Goal: Task Accomplishment & Management: Complete application form

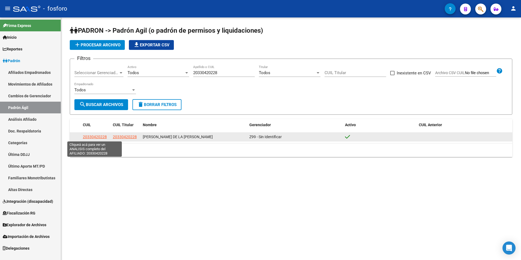
click at [94, 135] on span "20330420228" at bounding box center [95, 137] width 24 height 4
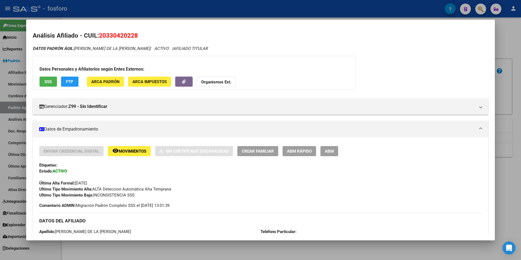
click at [251, 150] on span "Crear Familiar" at bounding box center [258, 151] width 32 height 5
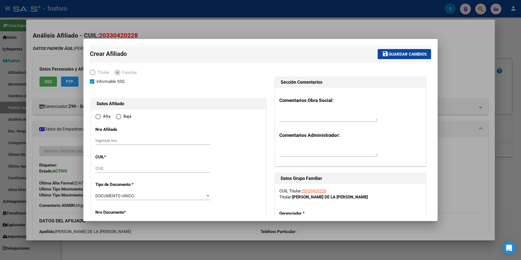
type input "SALTA"
type input "4400"
type input "MZA039340LOTE 16 BLP"
radio input "true"
type input "30-70241040-8"
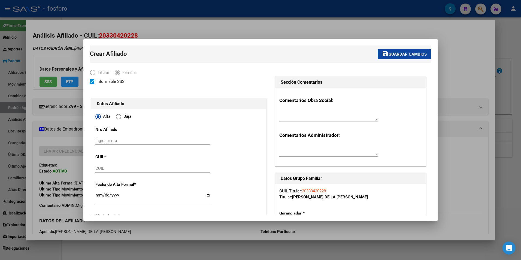
click at [133, 138] on div "Ingresar nro" at bounding box center [152, 141] width 115 height 8
click at [107, 167] on input "CUIL" at bounding box center [152, 168] width 115 height 5
paste input "27-56035424-5"
type input "27-56035424-5"
click at [114, 138] on div "Ingresar nro" at bounding box center [152, 141] width 115 height 8
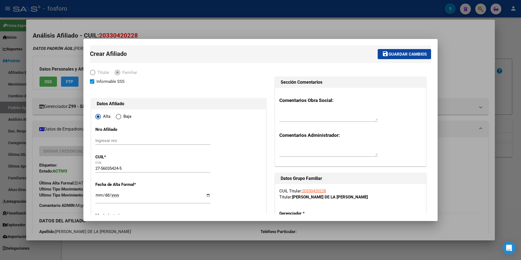
paste input "27560354245"
type input "27560354245"
type input "56035424"
type input "TORRES"
type input "AINELEN"
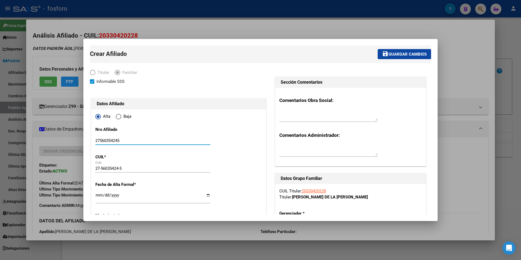
type input "[DATE]"
type input "MERCEDES"
type input "6600"
type input "CALLE 48"
type input "330"
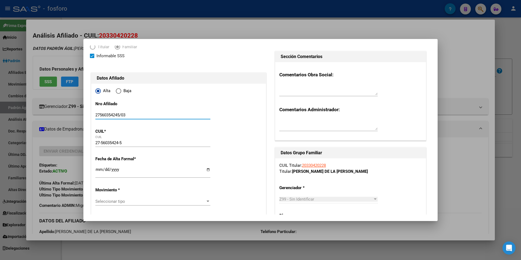
scroll to position [54, 0]
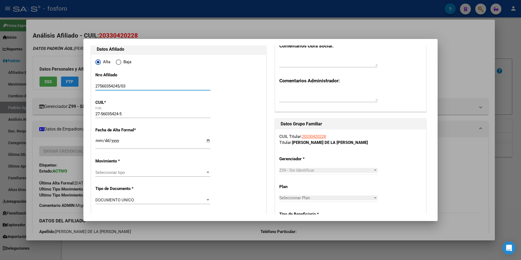
type input "27560354245/03"
click at [99, 142] on input "Ingresar fecha" at bounding box center [152, 142] width 115 height 9
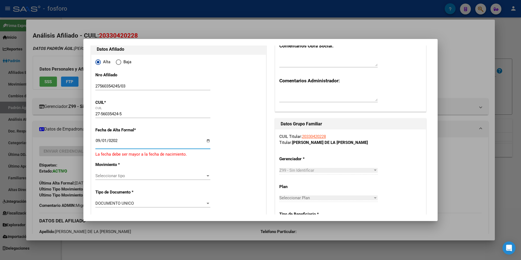
type input "[DATE]"
click at [124, 172] on span "Seleccionar tipo" at bounding box center [150, 172] width 110 height 5
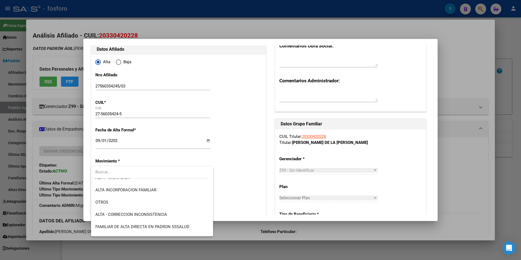
scroll to position [82, 0]
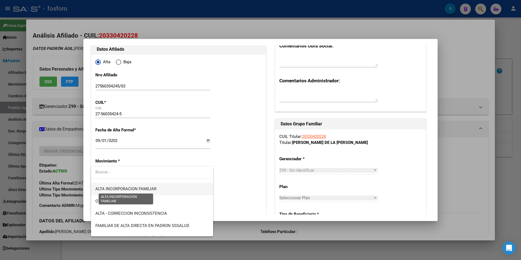
click at [135, 190] on span "ALTA INCORPORACION FAMILIAR" at bounding box center [125, 188] width 61 height 5
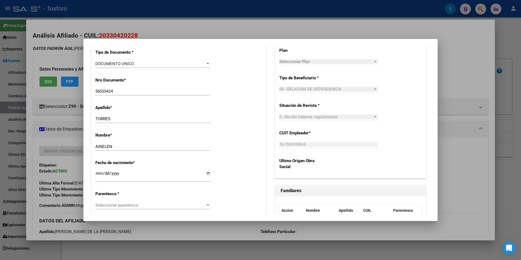
scroll to position [218, 0]
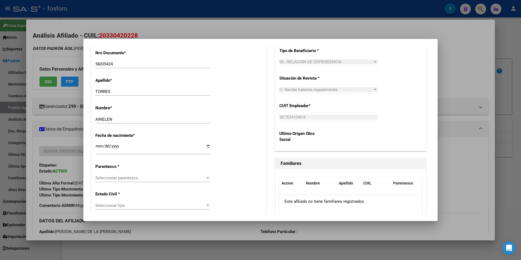
click at [205, 178] on div at bounding box center [207, 178] width 5 height 4
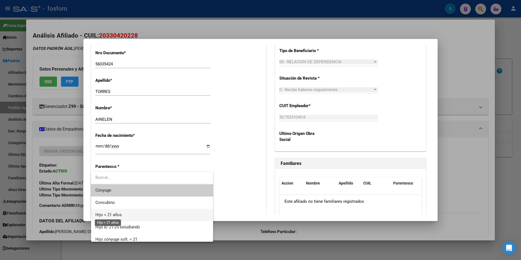
click at [124, 215] on span "Hijo < 21 años" at bounding box center [151, 215] width 113 height 12
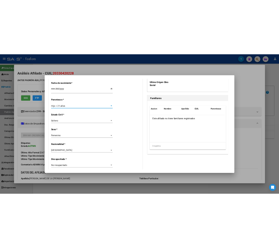
scroll to position [327, 0]
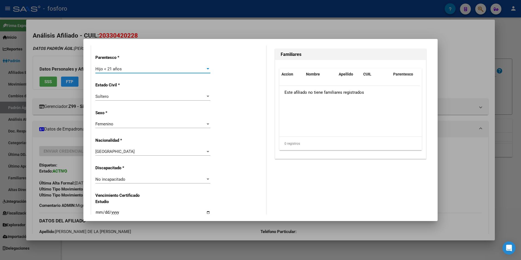
click at [207, 180] on div at bounding box center [208, 178] width 3 height 1
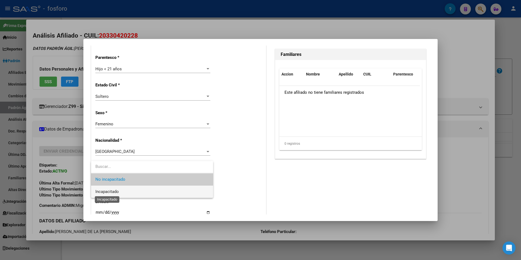
click at [116, 191] on span "Incapacitado" at bounding box center [106, 191] width 23 height 5
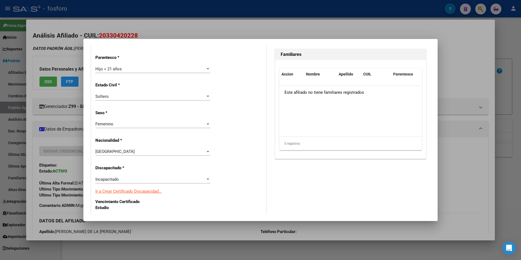
click at [139, 193] on link "Ir a Crear Certificado Discapacidad..." at bounding box center [128, 191] width 66 height 5
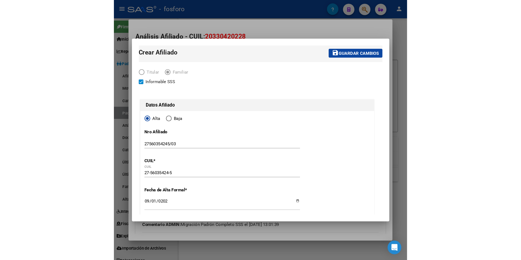
scroll to position [0, 0]
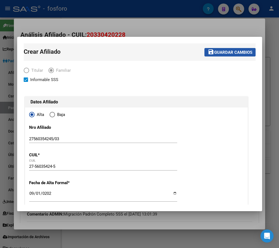
click at [226, 53] on span "Guardar cambios" at bounding box center [233, 52] width 38 height 5
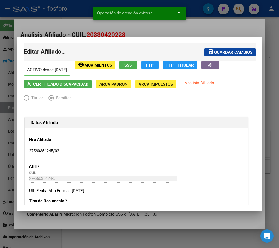
click at [223, 217] on div at bounding box center [139, 124] width 279 height 248
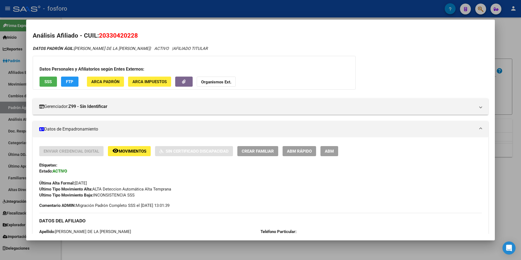
drag, startPoint x: 146, startPoint y: 250, endPoint x: 155, endPoint y: 241, distance: 13.3
click at [147, 250] on div at bounding box center [260, 130] width 521 height 260
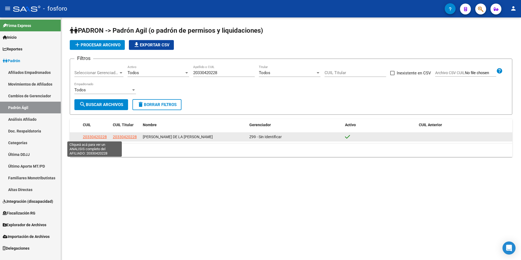
click at [91, 137] on span "20330420228" at bounding box center [95, 137] width 24 height 4
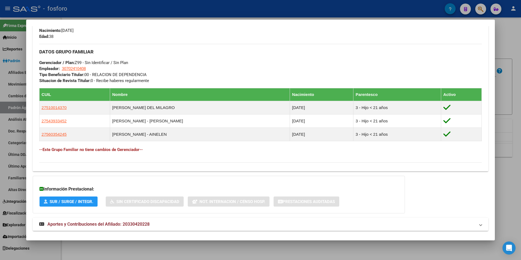
scroll to position [258, 0]
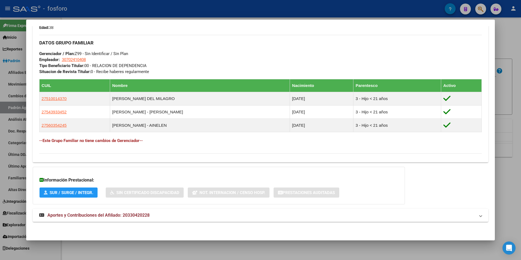
drag, startPoint x: 68, startPoint y: 125, endPoint x: 38, endPoint y: 125, distance: 30.0
click at [38, 125] on div "Enviar Credencial Digital remove_red_eye Movimientos Sin Certificado Discapacid…" at bounding box center [261, 23] width 456 height 270
click at [234, 51] on div "DATOS GRUPO FAMILIAR Gerenciador / Plan: Z99 - Sin Identificar / Sin Plan Emple…" at bounding box center [260, 55] width 443 height 40
drag, startPoint x: 69, startPoint y: 126, endPoint x: 34, endPoint y: 125, distance: 35.7
click at [34, 125] on div "Enviar Credencial Digital remove_red_eye Movimientos Sin Certificado Discapacid…" at bounding box center [261, 23] width 456 height 270
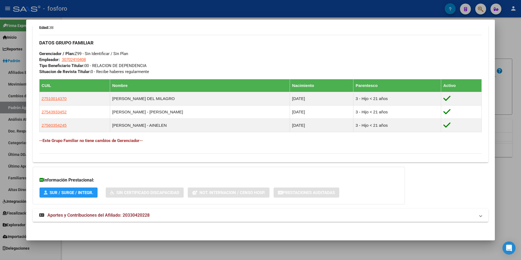
drag, startPoint x: 227, startPoint y: 40, endPoint x: 222, endPoint y: 41, distance: 6.0
click at [226, 40] on div "DATOS GRUPO FAMILIAR Gerenciador / Plan: Z99 - Sin Identificar / Sin Plan Emple…" at bounding box center [260, 55] width 443 height 40
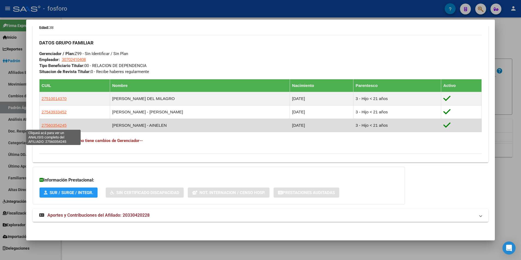
drag, startPoint x: 40, startPoint y: 125, endPoint x: 65, endPoint y: 125, distance: 24.5
click at [65, 125] on td "27560354245" at bounding box center [74, 125] width 71 height 13
copy span "27560354245"
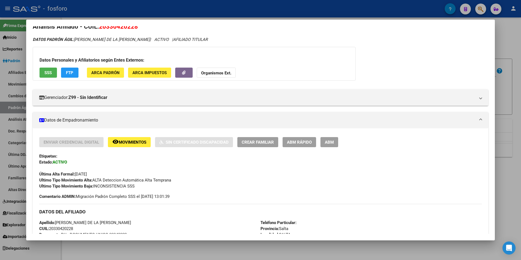
scroll to position [0, 0]
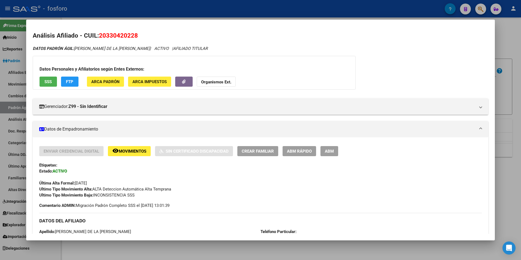
drag, startPoint x: 99, startPoint y: 35, endPoint x: 140, endPoint y: 38, distance: 40.2
click at [140, 38] on h2 "Análisis Afiliado - CUIL: 20330420228" at bounding box center [261, 35] width 456 height 9
copy span "20330420228"
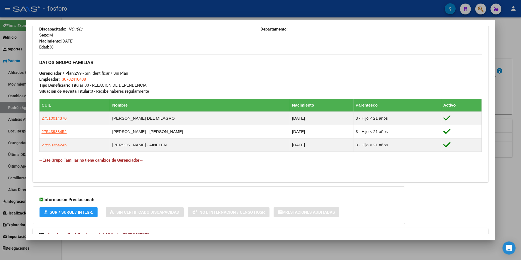
scroll to position [258, 0]
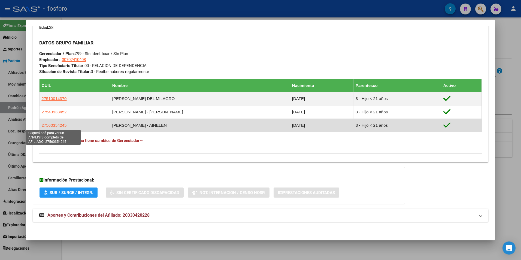
click at [50, 124] on span "27560354245" at bounding box center [54, 125] width 25 height 5
type textarea "27560354245"
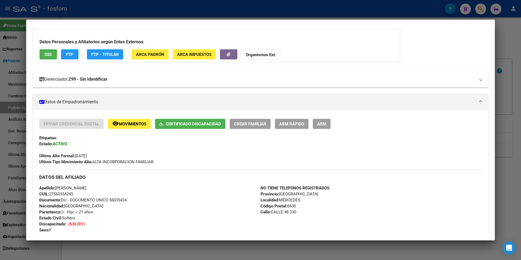
scroll to position [23, 0]
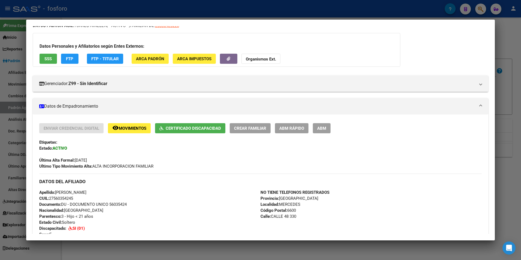
click at [294, 128] on span "ABM Rápido" at bounding box center [291, 128] width 25 height 5
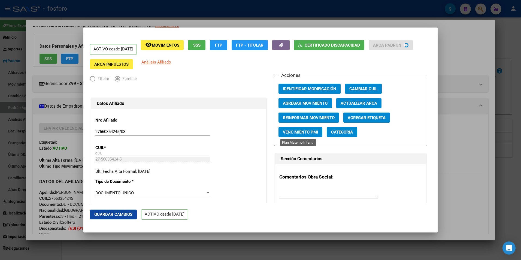
radio input "true"
type input "30-70241040-8"
click at [309, 104] on span "Agregar Movimiento" at bounding box center [305, 103] width 45 height 5
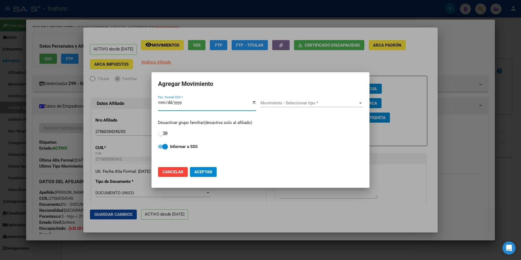
click at [418, 130] on div at bounding box center [260, 130] width 521 height 260
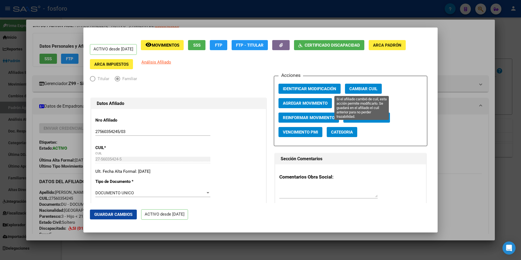
click at [363, 89] on span "Cambiar CUIL" at bounding box center [363, 88] width 28 height 5
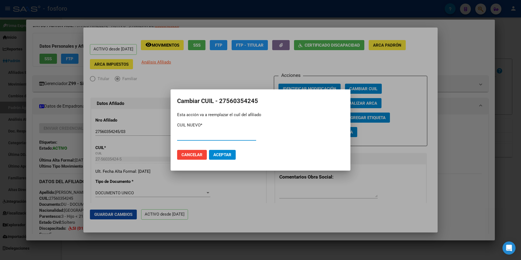
click at [401, 130] on div at bounding box center [260, 130] width 521 height 260
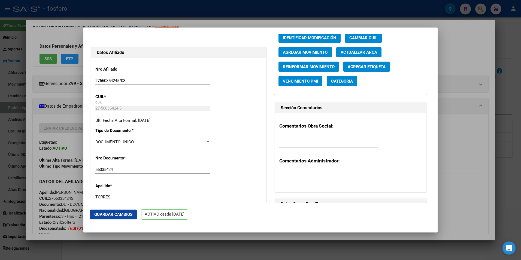
scroll to position [0, 0]
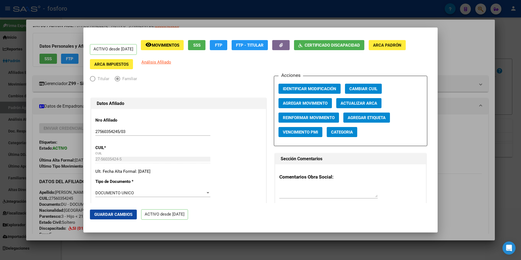
click at [456, 141] on div at bounding box center [260, 130] width 521 height 260
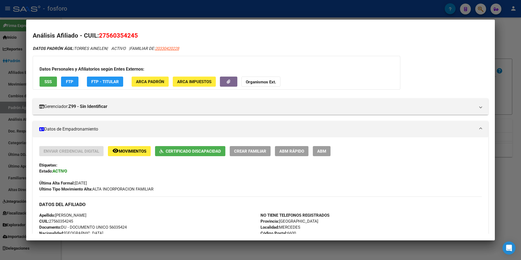
click at [127, 149] on span "Movimientos" at bounding box center [133, 151] width 28 height 5
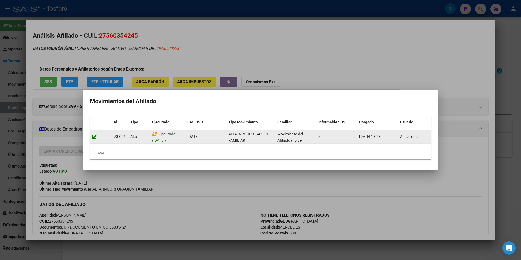
click at [94, 134] on icon at bounding box center [94, 136] width 5 height 5
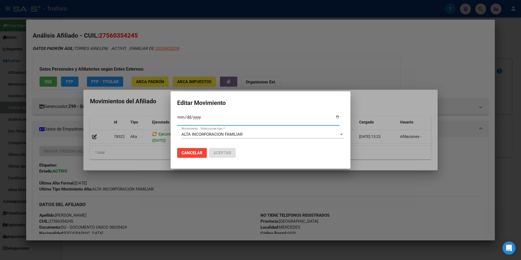
click at [191, 152] on span "Cancelar" at bounding box center [191, 152] width 21 height 5
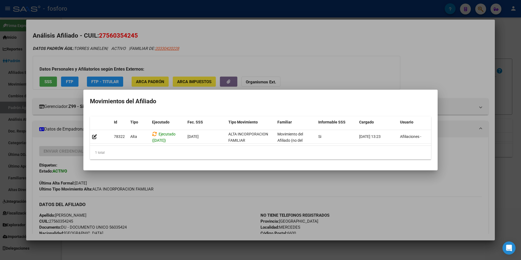
click at [430, 183] on div at bounding box center [260, 130] width 521 height 260
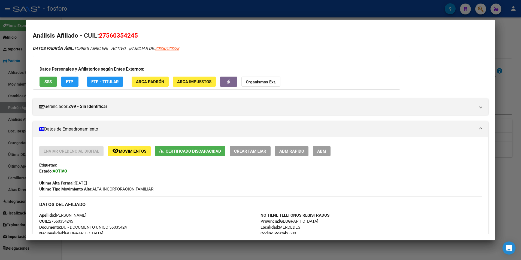
click at [151, 248] on div at bounding box center [260, 130] width 521 height 260
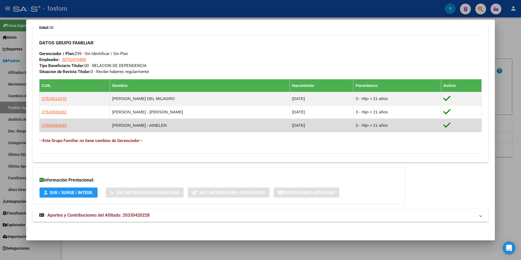
drag, startPoint x: 51, startPoint y: 126, endPoint x: 41, endPoint y: 126, distance: 10.9
click at [41, 126] on td "27560354245" at bounding box center [74, 125] width 71 height 13
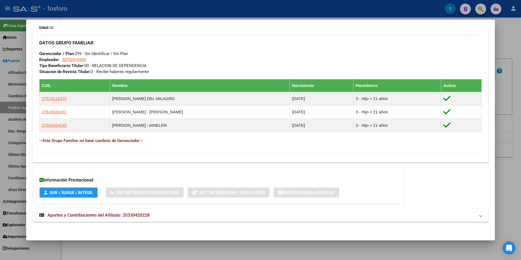
copy span "27560354245"
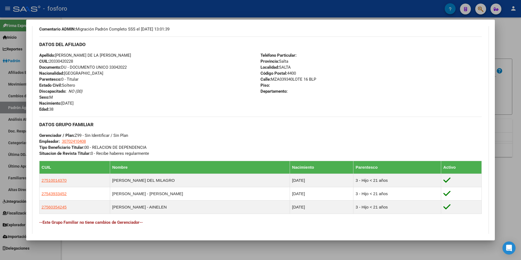
scroll to position [122, 0]
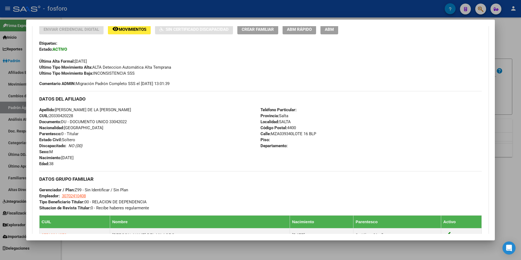
drag, startPoint x: 168, startPoint y: 245, endPoint x: 171, endPoint y: 241, distance: 5.3
click at [169, 245] on div at bounding box center [260, 130] width 521 height 260
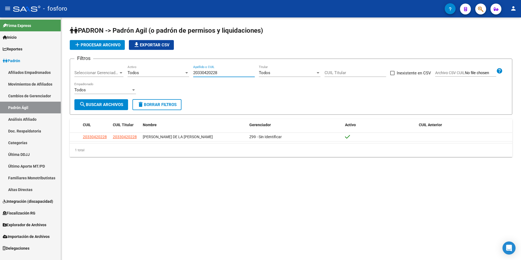
paste input "8127824"
drag, startPoint x: 227, startPoint y: 71, endPoint x: 171, endPoint y: 81, distance: 57.6
click at [171, 81] on div "Filtros Seleccionar Gerenciador Seleccionar Gerenciador Todos Activo 2033042022…" at bounding box center [290, 81] width 433 height 36
type input "20381278248"
click at [108, 104] on span "search Buscar Archivos" at bounding box center [101, 104] width 44 height 5
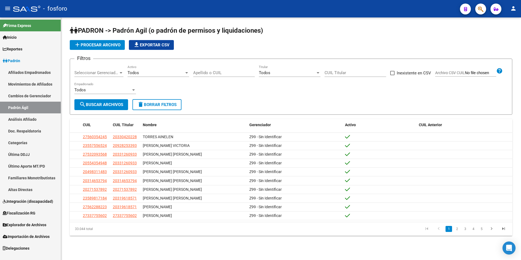
click at [212, 69] on div "Apellido o CUIL" at bounding box center [224, 71] width 62 height 12
paste input "20381278248"
type input "20381278248"
click at [105, 107] on span "search Buscar Archivos" at bounding box center [101, 104] width 44 height 5
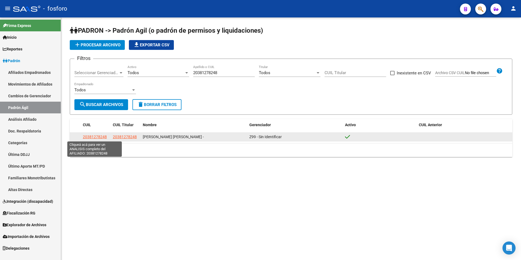
click at [98, 135] on span "20381278248" at bounding box center [95, 137] width 24 height 4
type textarea "20381278248"
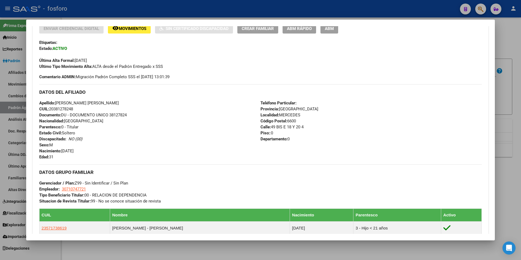
scroll to position [98, 0]
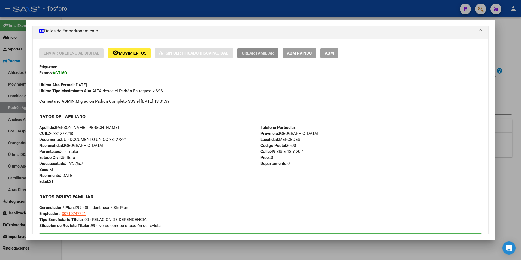
click at [250, 53] on span "Crear Familiar" at bounding box center [258, 53] width 32 height 5
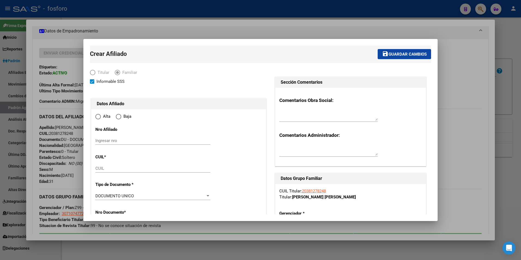
type input "MERCEDES"
type input "6600"
type input "49 BIS E 18 Y 20 4"
type input "0"
radio input "true"
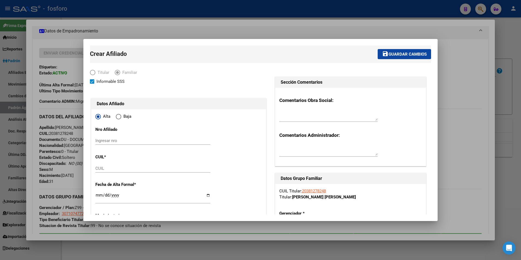
type input "30-71074772-1"
click at [131, 141] on input "Ingresar nro" at bounding box center [152, 140] width 115 height 5
paste input "27560354245"
type input "27560354245"
click at [109, 170] on input "CUIL" at bounding box center [152, 168] width 115 height 5
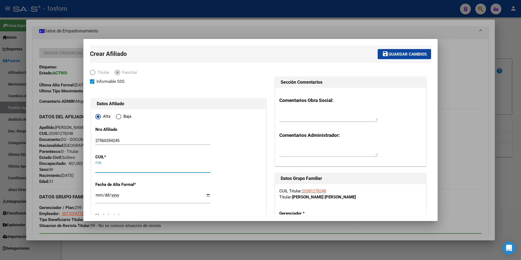
paste input "27-56035424-5"
type input "27-56035424-5"
type input "56035424"
type input "TORRES"
type input "AINELEN"
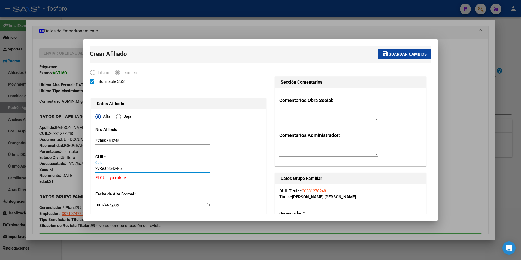
type input "[DATE]"
type input "MERCEDES"
type input "CALLE 48"
type input "330"
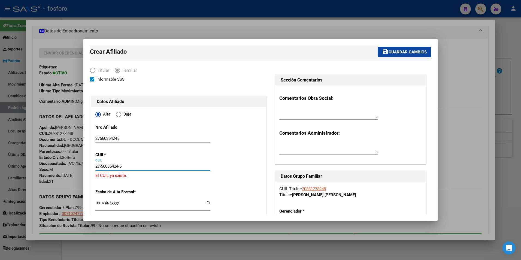
scroll to position [0, 0]
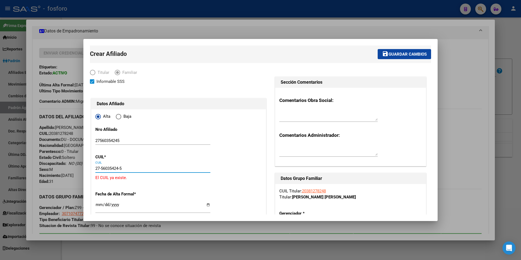
type input "27-56035424-5"
click at [97, 205] on input "Ingresar fecha" at bounding box center [152, 206] width 115 height 9
click at [248, 226] on div at bounding box center [260, 130] width 521 height 260
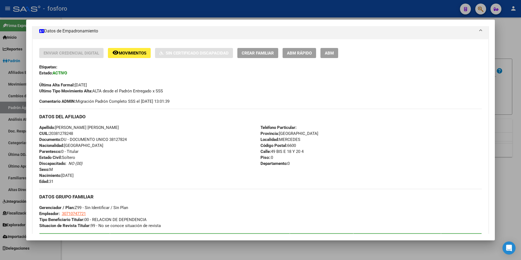
click at [164, 247] on div at bounding box center [260, 130] width 521 height 260
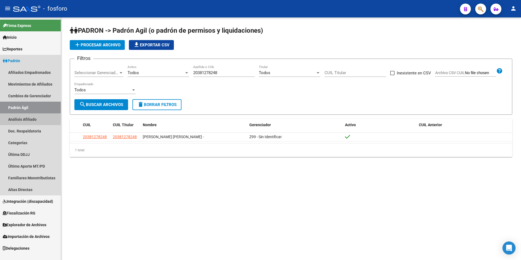
click at [23, 119] on link "Análisis Afiliado" at bounding box center [30, 119] width 61 height 12
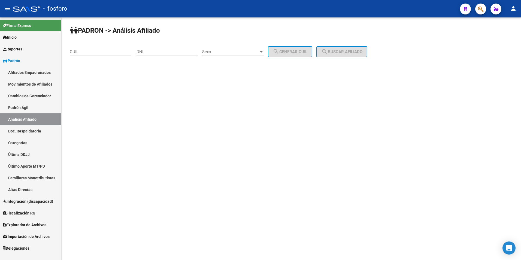
click at [101, 48] on div "CUIL" at bounding box center [101, 50] width 62 height 12
paste input "27-56035424-5"
type input "27-56035424-5"
click at [349, 56] on button "search Buscar afiliado" at bounding box center [341, 51] width 51 height 11
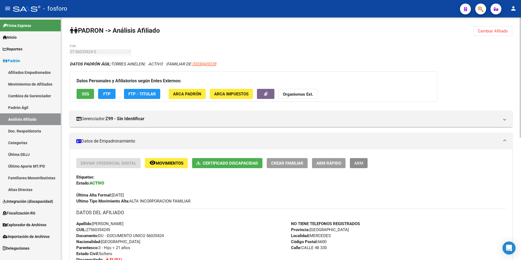
click at [358, 163] on span "ABM" at bounding box center [358, 163] width 9 height 5
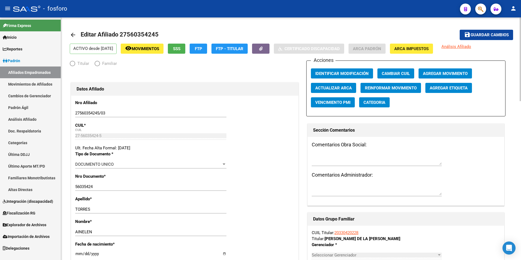
radio input "true"
type input "30-70241040-8"
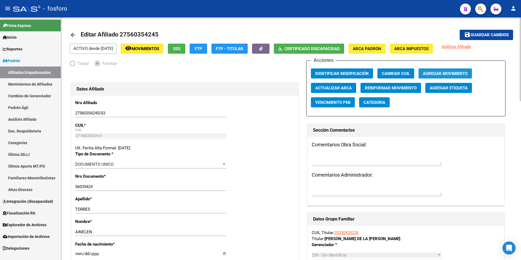
click at [439, 74] on span "Agregar Movimiento" at bounding box center [445, 73] width 45 height 5
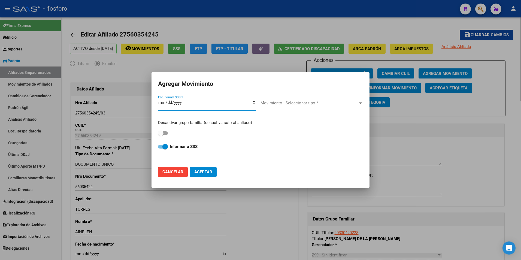
click at [264, 207] on div at bounding box center [260, 130] width 521 height 260
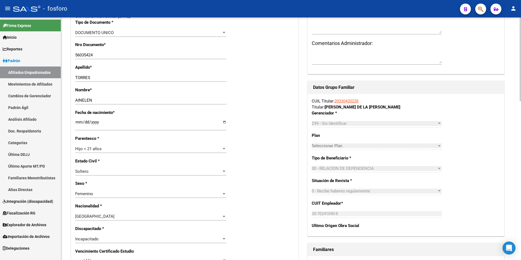
scroll to position [136, 0]
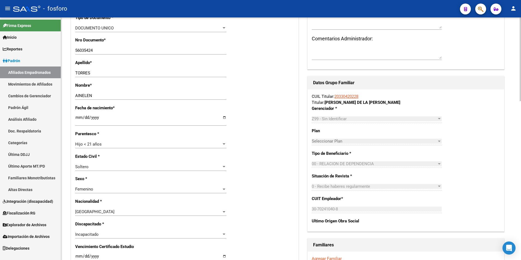
click at [343, 96] on link "20330420228" at bounding box center [346, 96] width 24 height 5
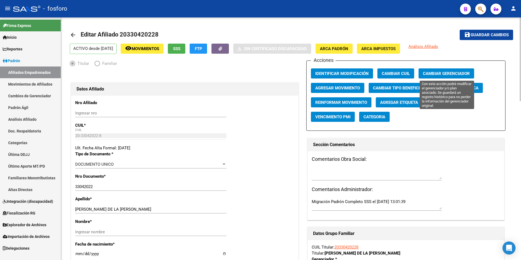
click at [437, 72] on span "Cambiar Gerenciador" at bounding box center [446, 73] width 47 height 5
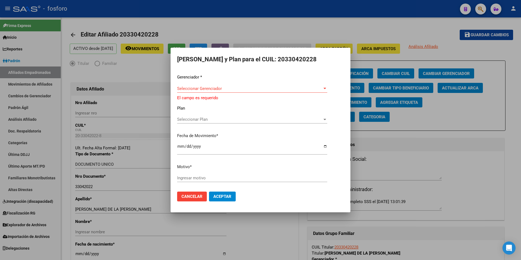
click at [458, 157] on div at bounding box center [260, 130] width 521 height 260
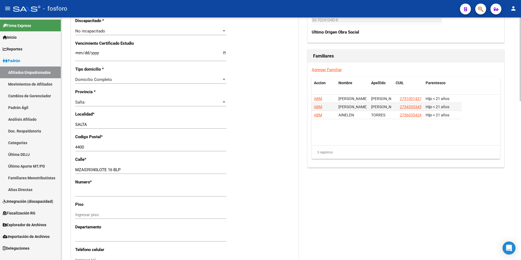
scroll to position [381, 0]
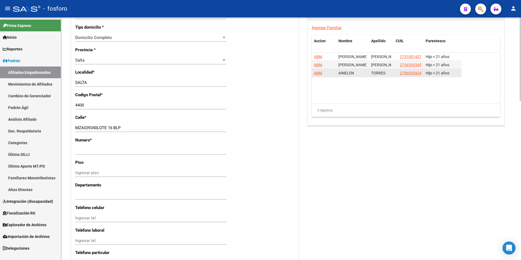
click at [316, 74] on span "ABM" at bounding box center [318, 73] width 8 height 4
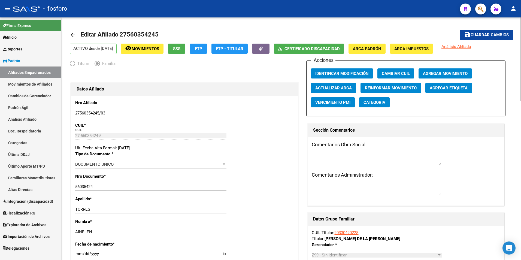
click at [152, 50] on span "Movimientos" at bounding box center [146, 48] width 28 height 5
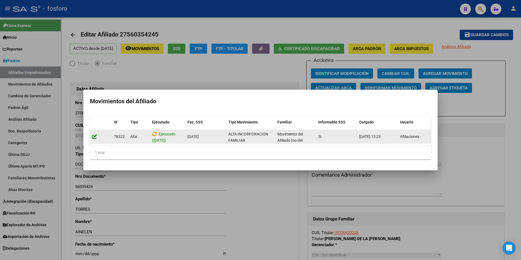
drag, startPoint x: 95, startPoint y: 136, endPoint x: 94, endPoint y: 132, distance: 3.4
click at [94, 134] on icon at bounding box center [94, 136] width 5 height 5
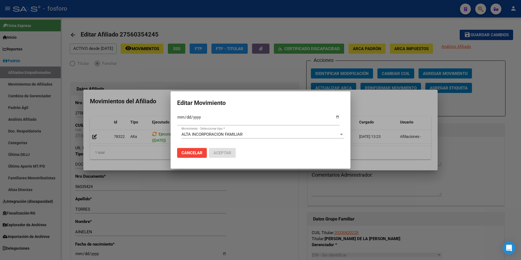
drag, startPoint x: 274, startPoint y: 190, endPoint x: 288, endPoint y: 171, distance: 23.0
click at [274, 190] on div at bounding box center [260, 130] width 521 height 260
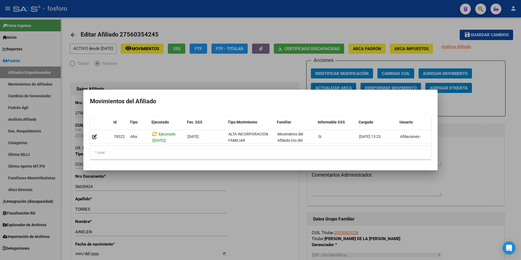
scroll to position [0, 8]
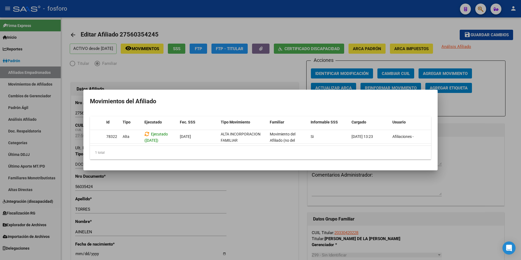
click at [267, 194] on div at bounding box center [260, 130] width 521 height 260
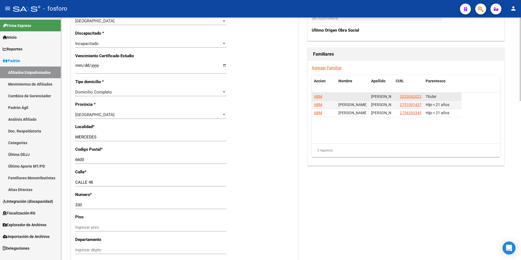
scroll to position [0, 34]
drag, startPoint x: 371, startPoint y: 96, endPoint x: 422, endPoint y: 98, distance: 51.8
click at [422, 98] on div "[PERSON_NAME] DE LA [PERSON_NAME] 20330420228 Titular" at bounding box center [387, 97] width 150 height 8
copy div "[PERSON_NAME] DE LA [PERSON_NAME] 2033042022"
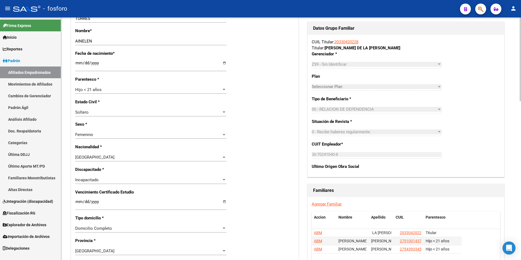
scroll to position [109, 0]
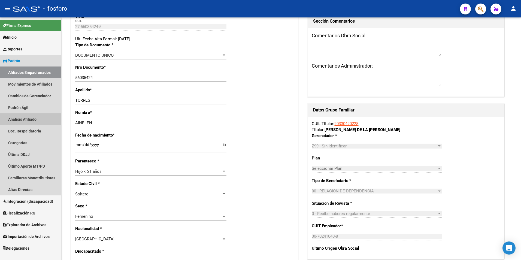
click at [25, 119] on link "Análisis Afiliado" at bounding box center [30, 119] width 61 height 12
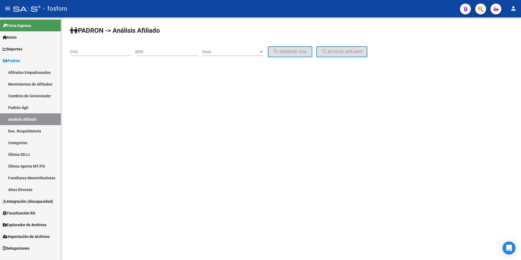
click at [100, 49] on div "CUIL" at bounding box center [101, 50] width 62 height 12
paste input "20-33042022"
drag, startPoint x: 99, startPoint y: 51, endPoint x: 38, endPoint y: 58, distance: 60.7
click at [38, 58] on mat-sidenav-container "Firma Express Inicio Calendario SSS Instructivos Contacto OS Reportes Padrón Tr…" at bounding box center [260, 138] width 521 height 242
paste input "7-56035424-5"
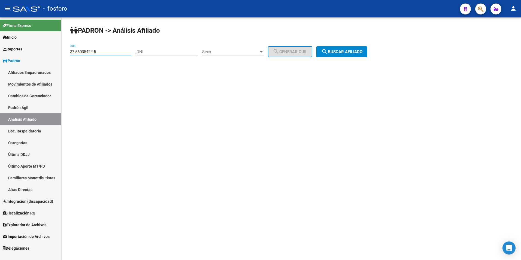
type input "27-56035424-5"
click at [349, 51] on span "search Buscar afiliado" at bounding box center [341, 51] width 41 height 5
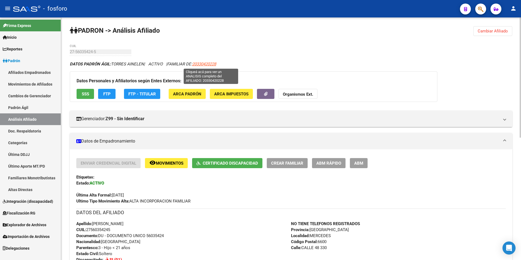
click at [214, 64] on span "20330420228" at bounding box center [204, 64] width 24 height 5
type textarea "20330420228"
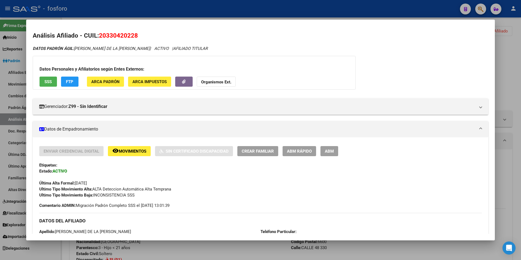
click at [80, 129] on mat-panel-title "Datos de Empadronamiento" at bounding box center [257, 129] width 436 height 7
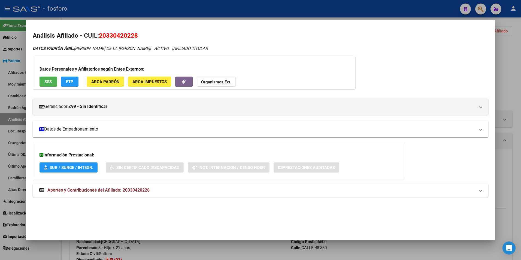
click at [80, 129] on mat-panel-title "Datos de Empadronamiento" at bounding box center [257, 129] width 436 height 7
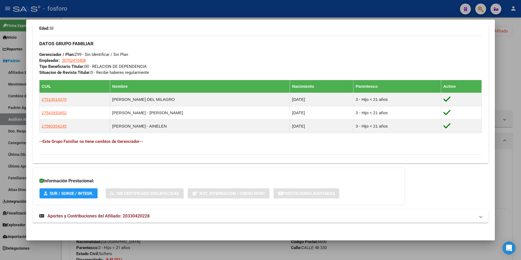
scroll to position [258, 0]
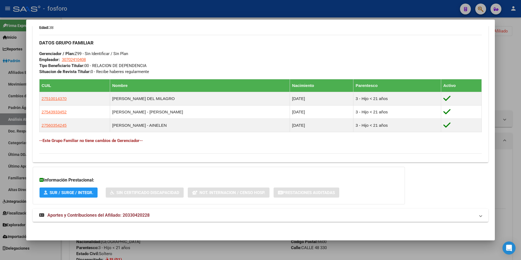
click at [163, 250] on div at bounding box center [260, 130] width 521 height 260
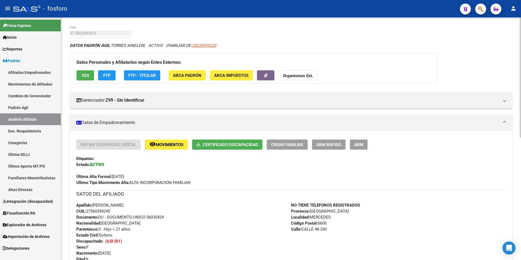
scroll to position [0, 0]
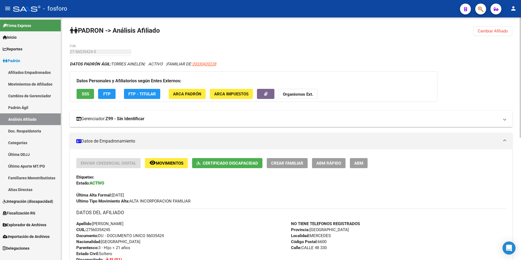
click at [94, 118] on mat-panel-title "Gerenciador: Z99 - Sin Identificar" at bounding box center [287, 119] width 423 height 6
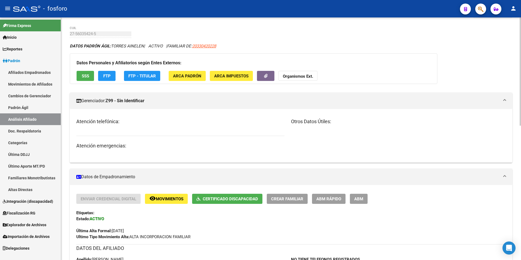
scroll to position [54, 0]
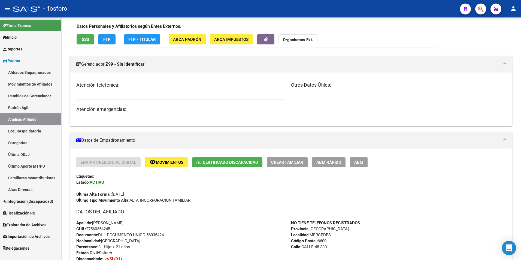
click at [513, 247] on div "Open Intercom Messenger" at bounding box center [509, 248] width 14 height 14
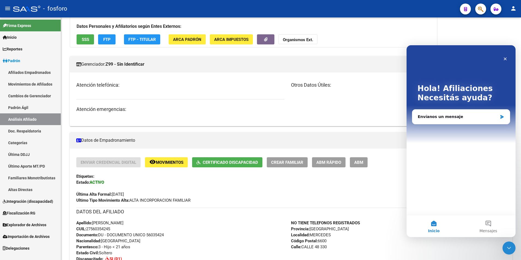
scroll to position [0, 0]
click at [441, 116] on div "Envíanos un mensaje" at bounding box center [458, 117] width 80 height 6
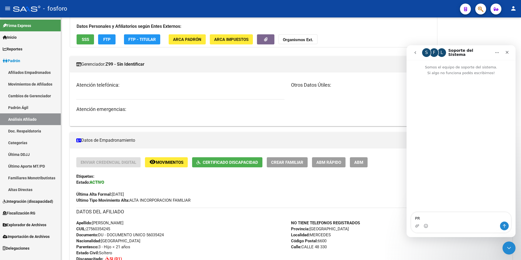
type textarea "P"
type textarea "buenas tardes, como corrijo a un adherente en saas cargado con el titular incor…"
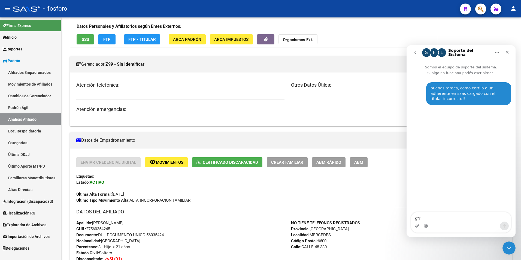
type textarea "gfr"
type textarea "gracias"
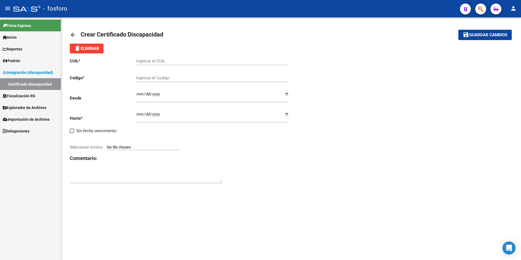
click at [150, 60] on input "Ingresar el CUIL" at bounding box center [212, 61] width 153 height 5
paste input "27-56035424-5"
type input "27-56035424-5"
click at [169, 78] on input "Ingresar el Codigo" at bounding box center [212, 77] width 153 height 5
type input "a"
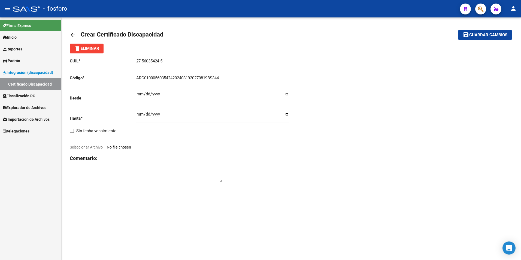
type input "ARG01000560354242024081920270819BS344"
click at [139, 94] on input "Ingresar fec. Desde" at bounding box center [212, 96] width 153 height 9
type input "2024-08-19"
click at [138, 117] on input "Ingresar fec. Hasta" at bounding box center [212, 116] width 153 height 9
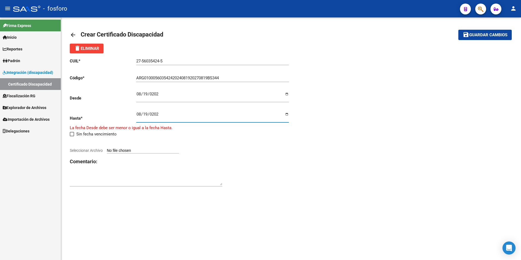
type input "2027-08-19"
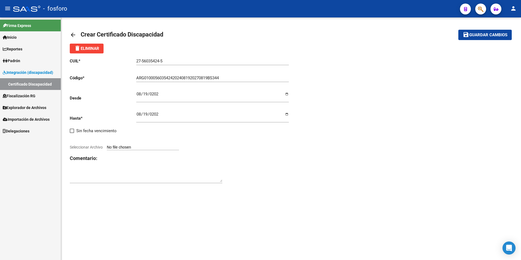
click at [125, 148] on input "Seleccionar Archivo" at bounding box center [143, 147] width 72 height 5
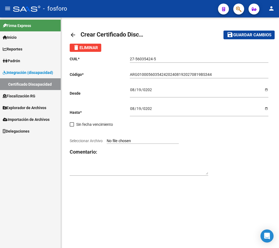
click at [93, 140] on span "Seleccionar Archivo" at bounding box center [86, 140] width 33 height 4
click at [107, 140] on input "Seleccionar Archivo" at bounding box center [143, 140] width 72 height 5
type input "C:\fakepath\CUD-TORRES AINELEN.jpg"
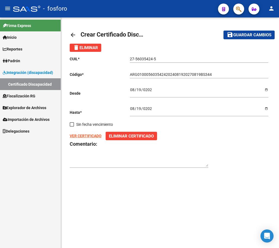
click at [81, 135] on strong "VER CERTIFICADO" at bounding box center [86, 136] width 32 height 4
click at [254, 37] on span "Guardar cambios" at bounding box center [253, 35] width 38 height 5
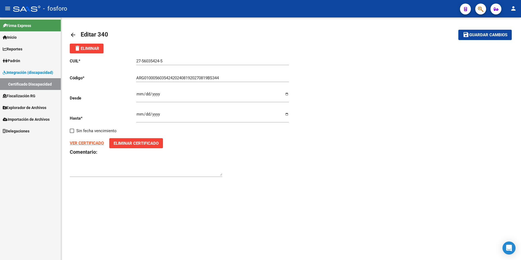
click at [71, 34] on mat-icon "arrow_back" at bounding box center [73, 35] width 7 height 7
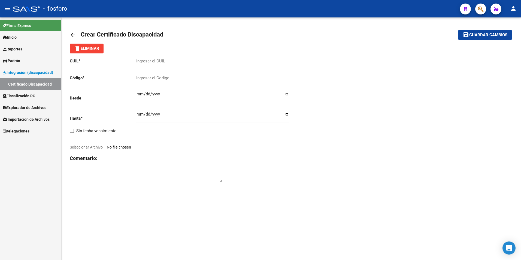
click at [72, 35] on mat-icon "arrow_back" at bounding box center [73, 35] width 7 height 7
